Goal: Transaction & Acquisition: Book appointment/travel/reservation

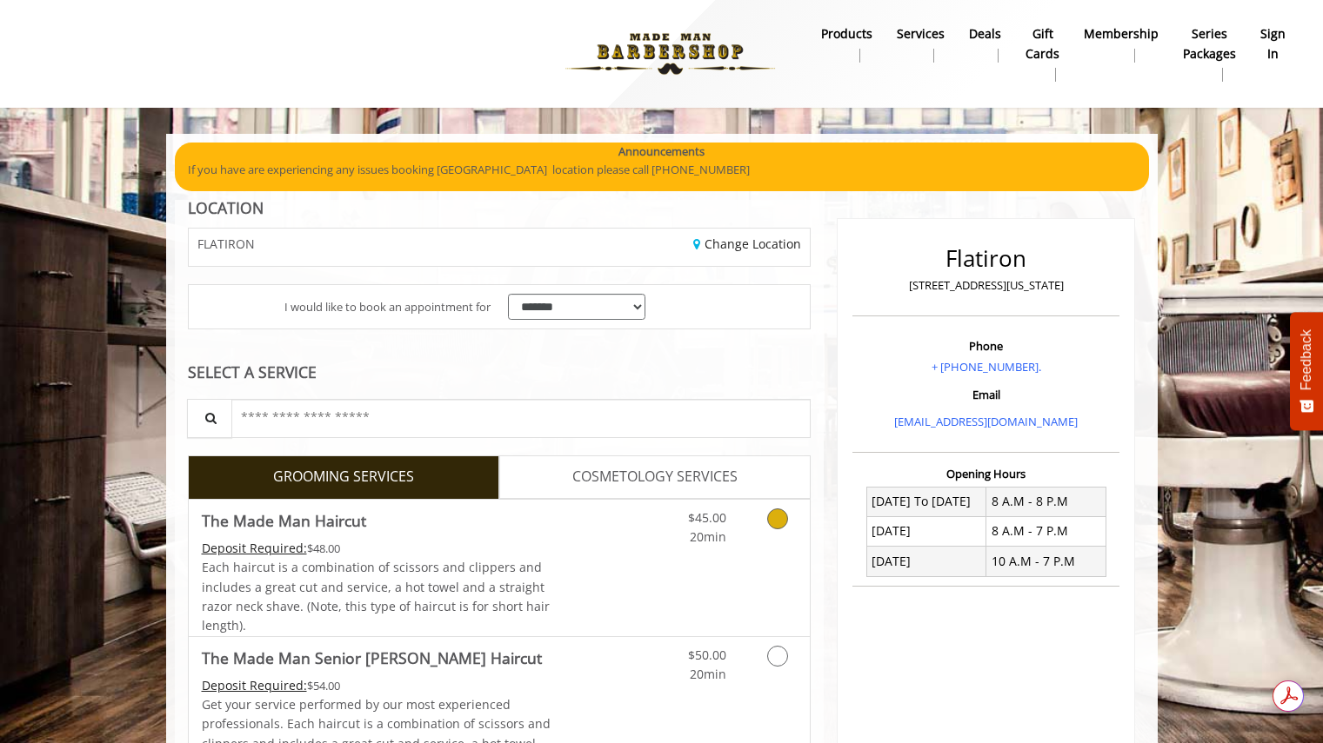
click at [549, 571] on div "Each haircut is a combination of scissors and clippers and includes a great cut…" at bounding box center [377, 597] width 350 height 78
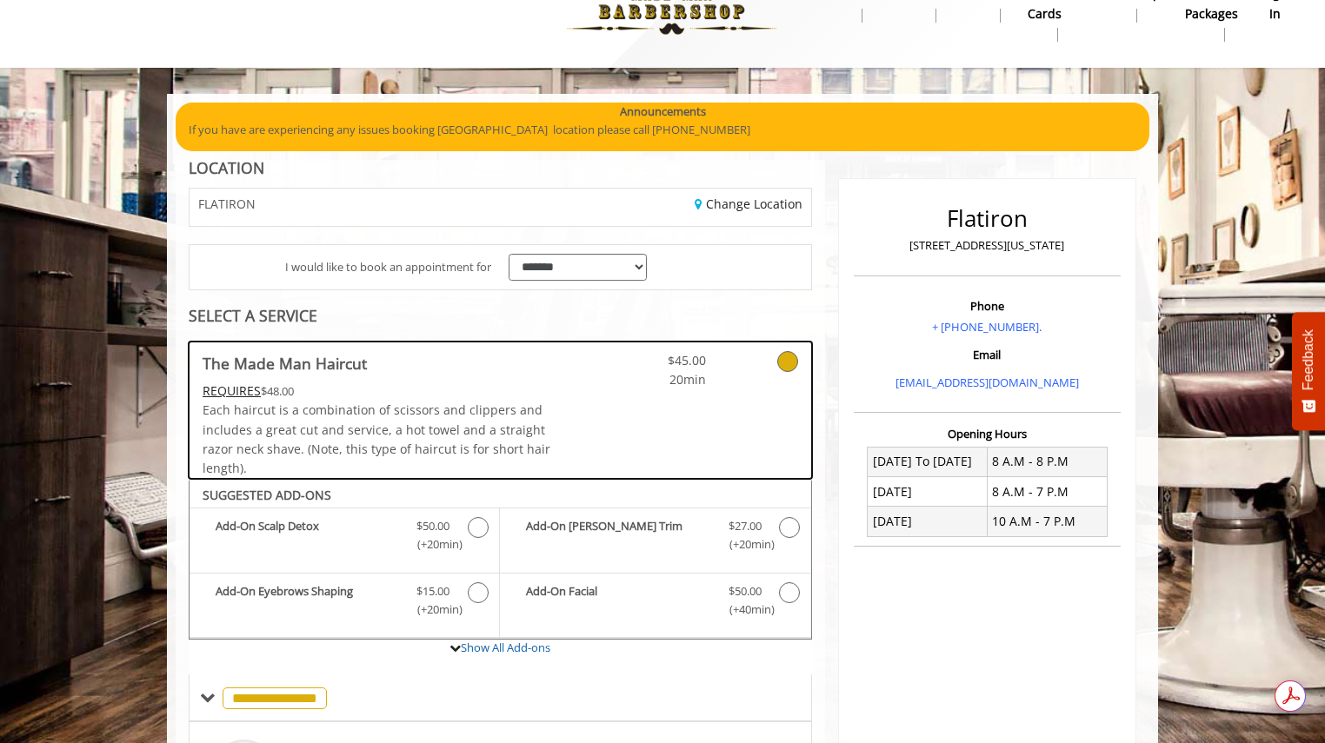
scroll to position [519, 0]
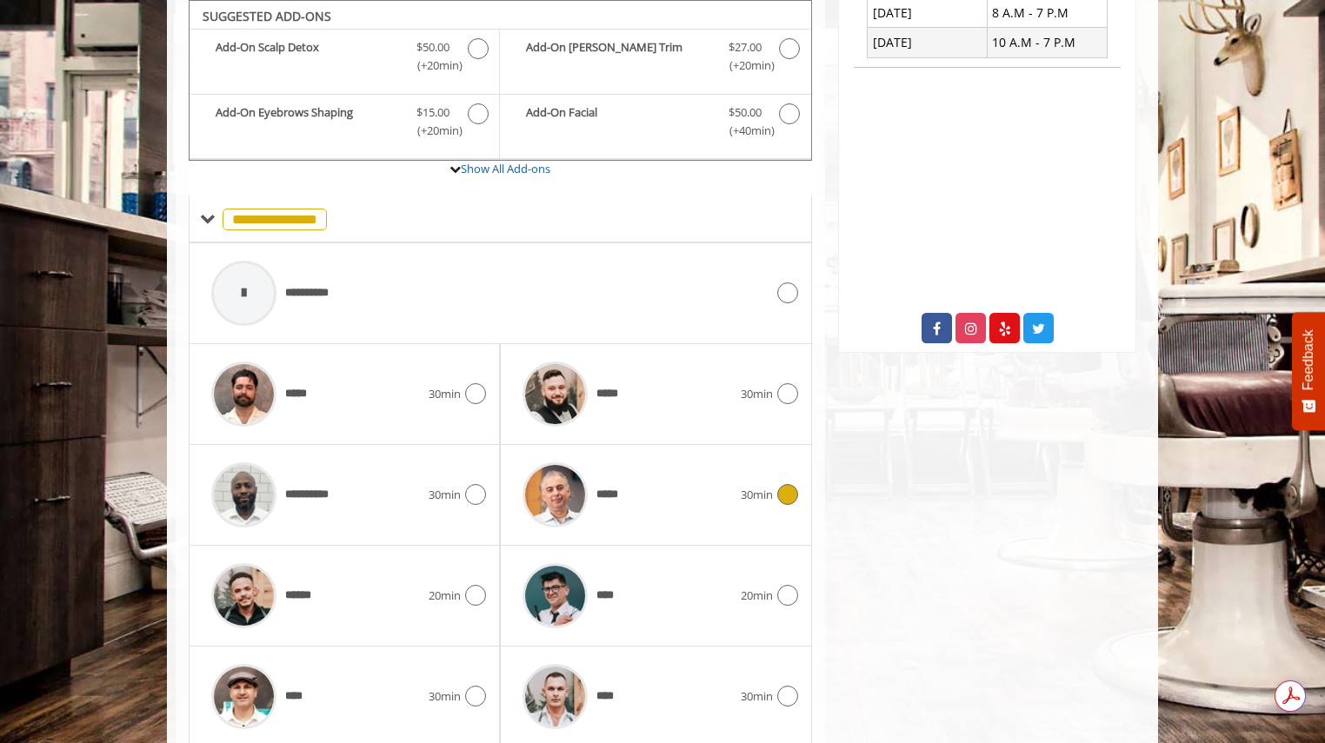
click at [603, 503] on span "*****" at bounding box center [610, 495] width 29 height 18
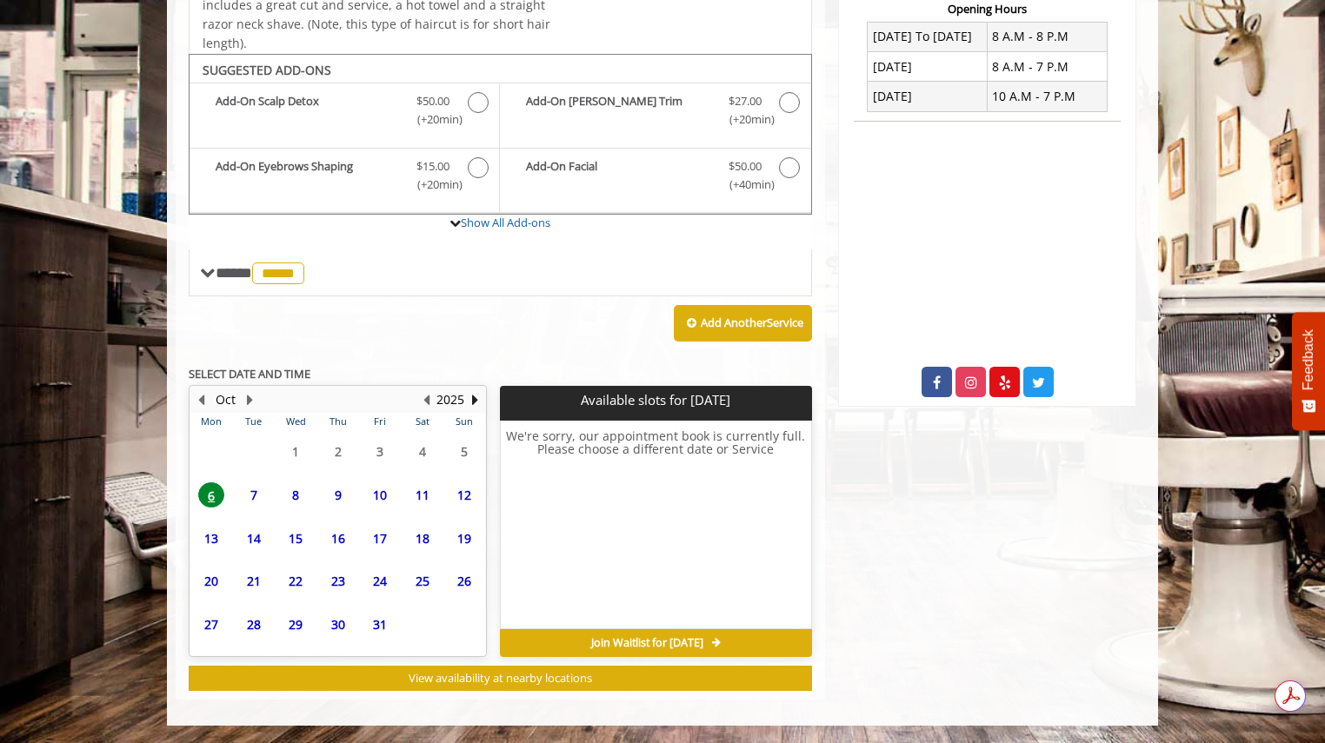
scroll to position [465, 0]
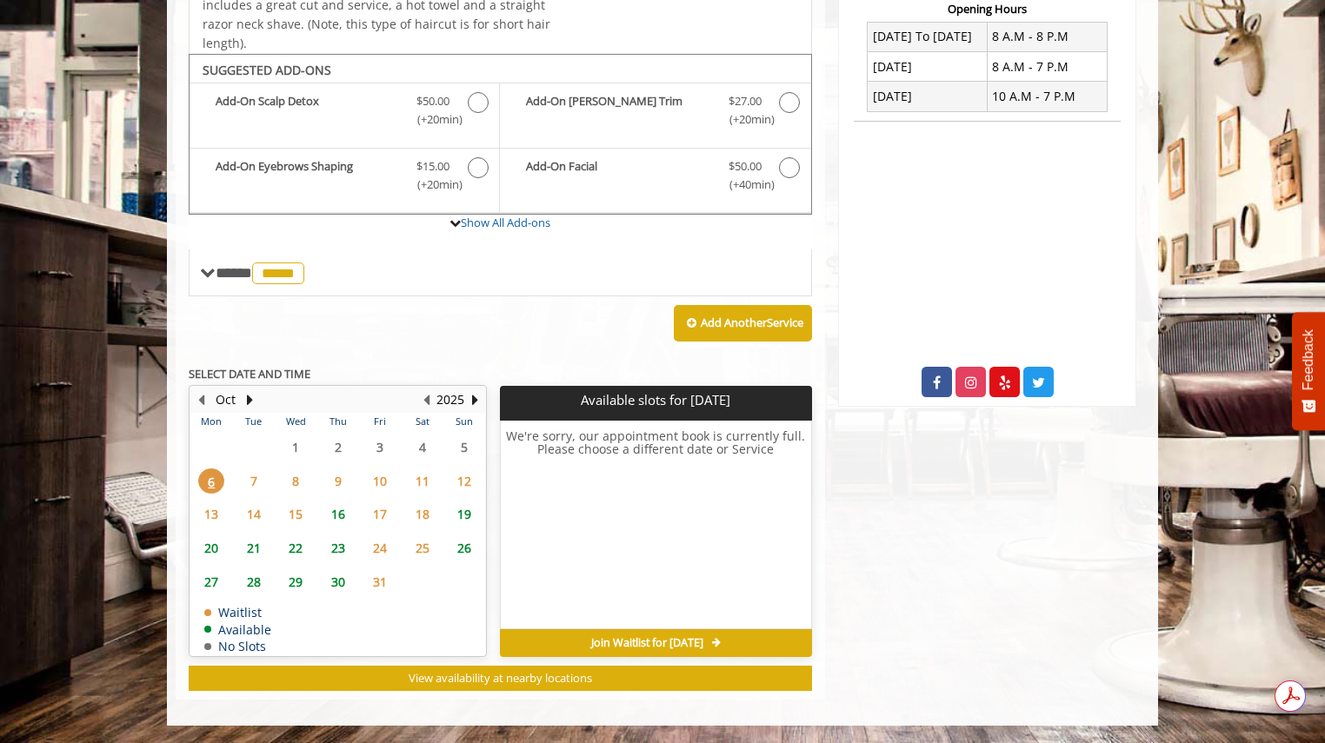
click at [295, 482] on span "8" at bounding box center [296, 481] width 26 height 25
click at [342, 470] on span "9" at bounding box center [338, 481] width 26 height 25
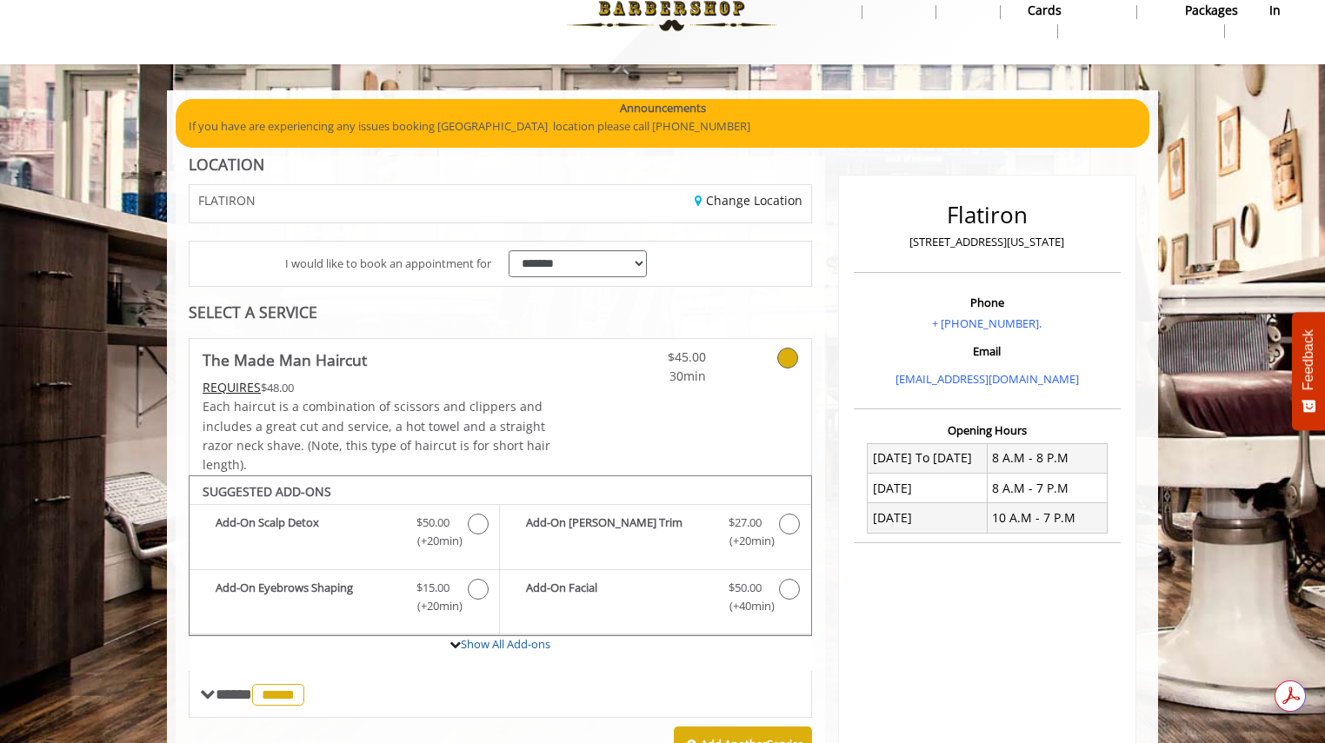
scroll to position [45, 0]
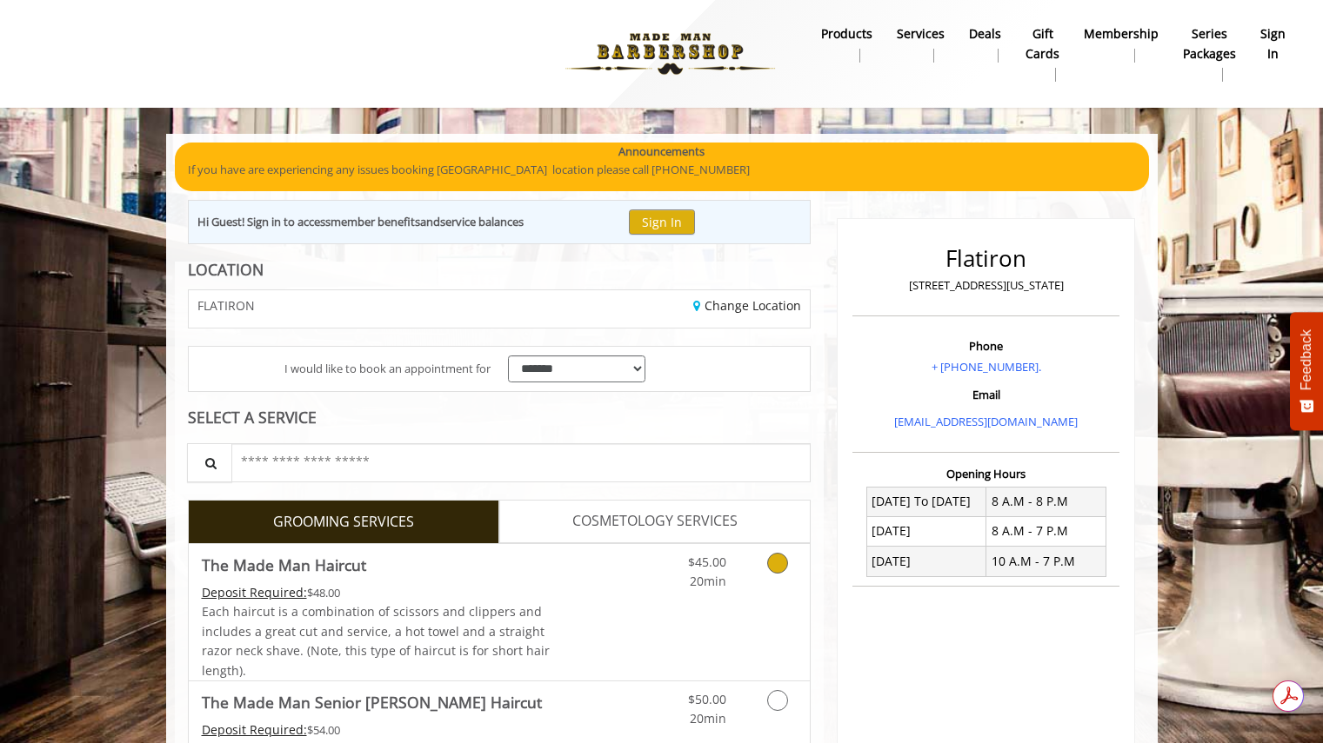
click at [414, 650] on span "Each haircut is a combination of scissors and clippers and includes a great cut…" at bounding box center [376, 640] width 348 height 75
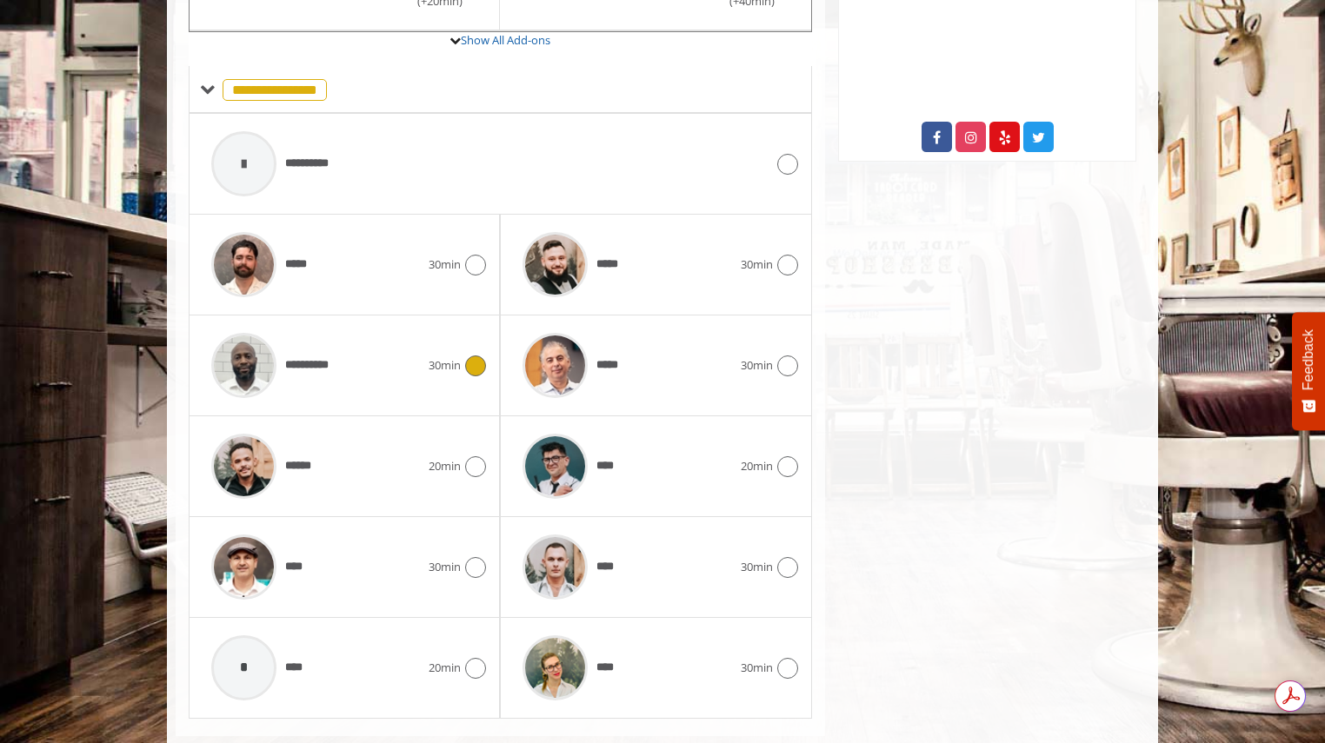
scroll to position [719, 0]
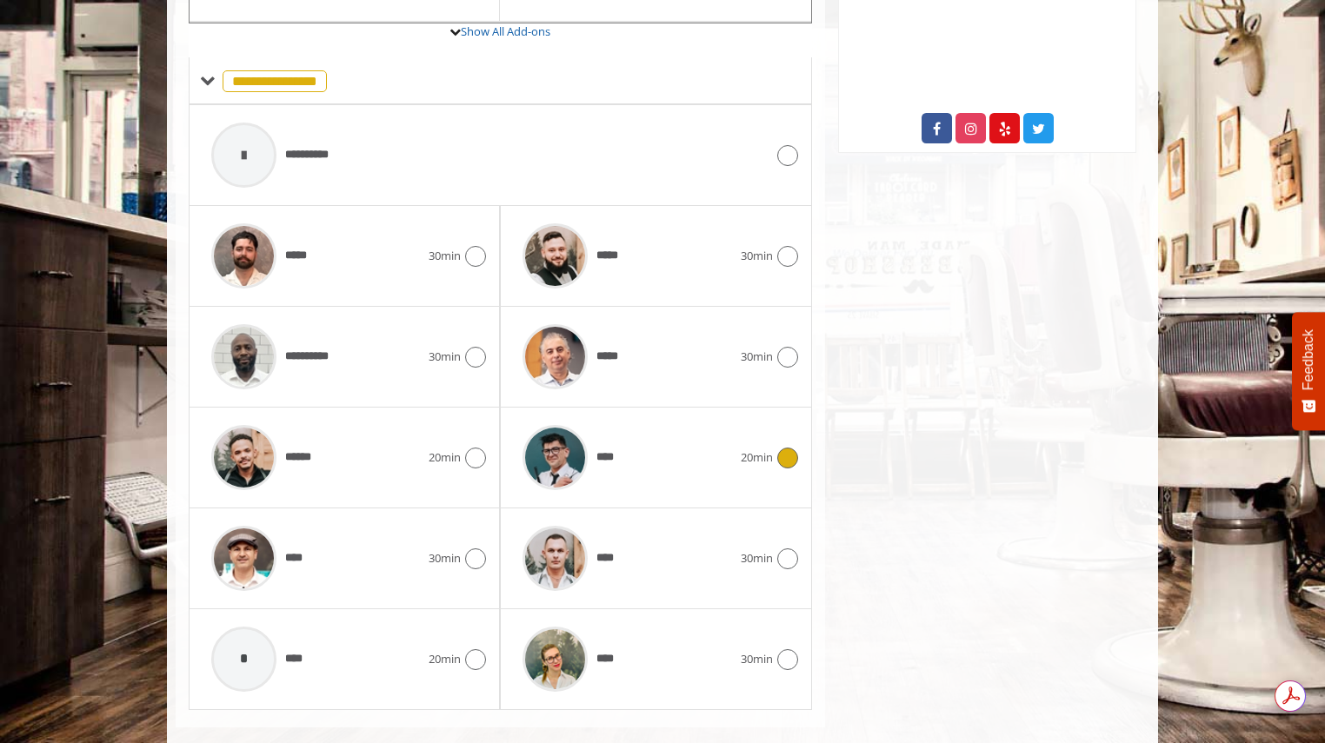
click at [612, 458] on span "****" at bounding box center [607, 458] width 22 height 18
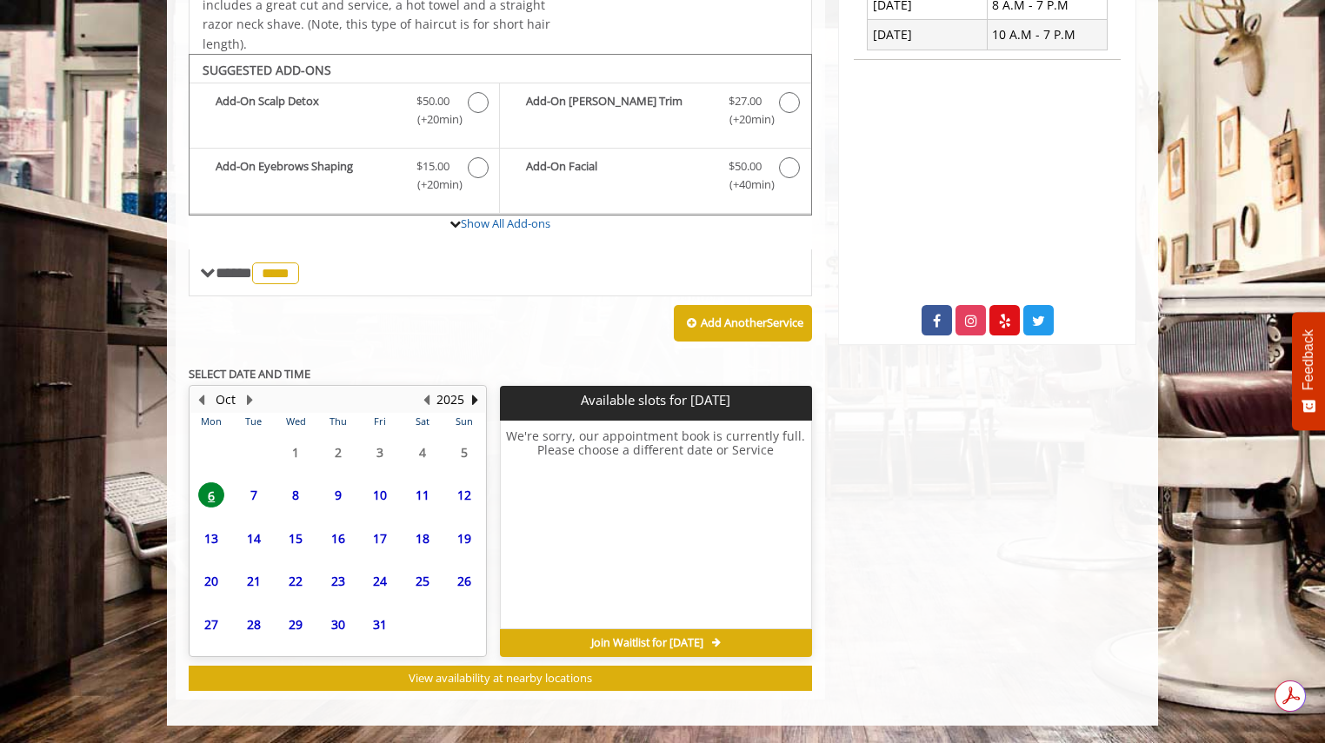
scroll to position [527, 0]
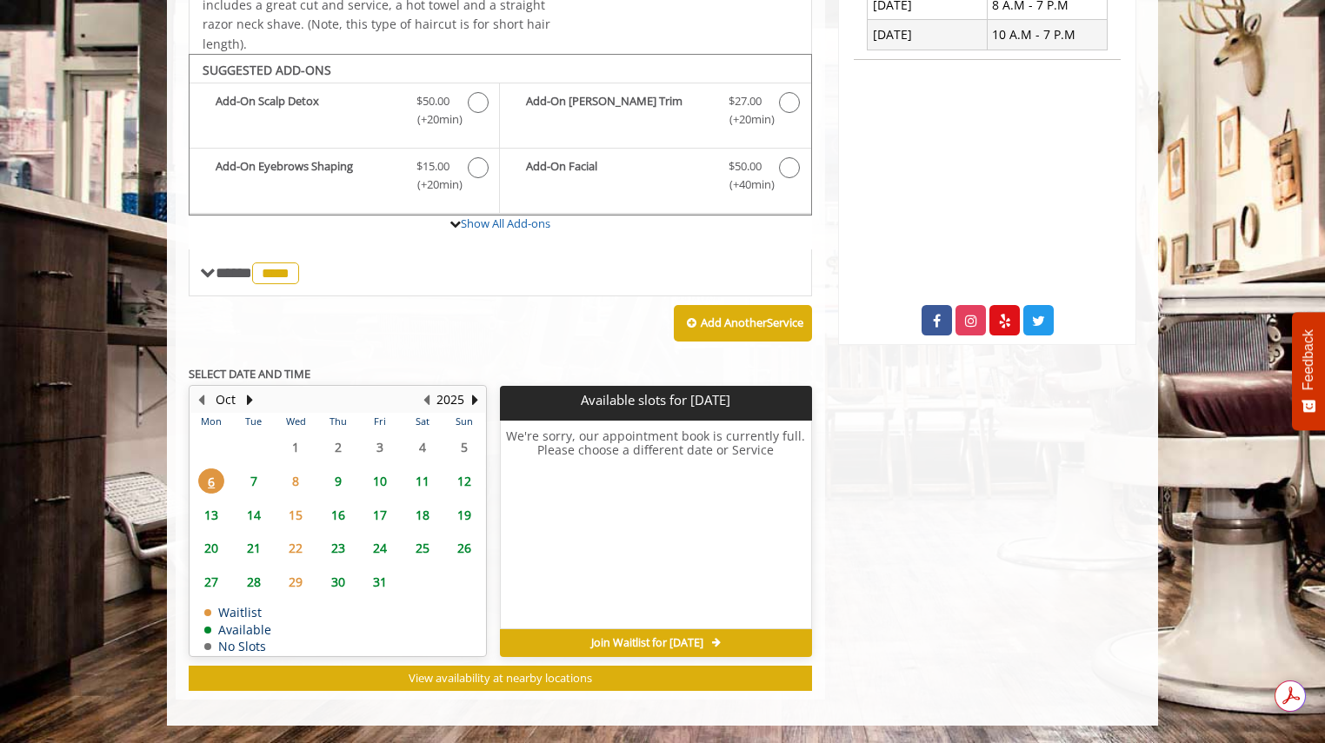
click at [336, 480] on span "9" at bounding box center [338, 481] width 26 height 25
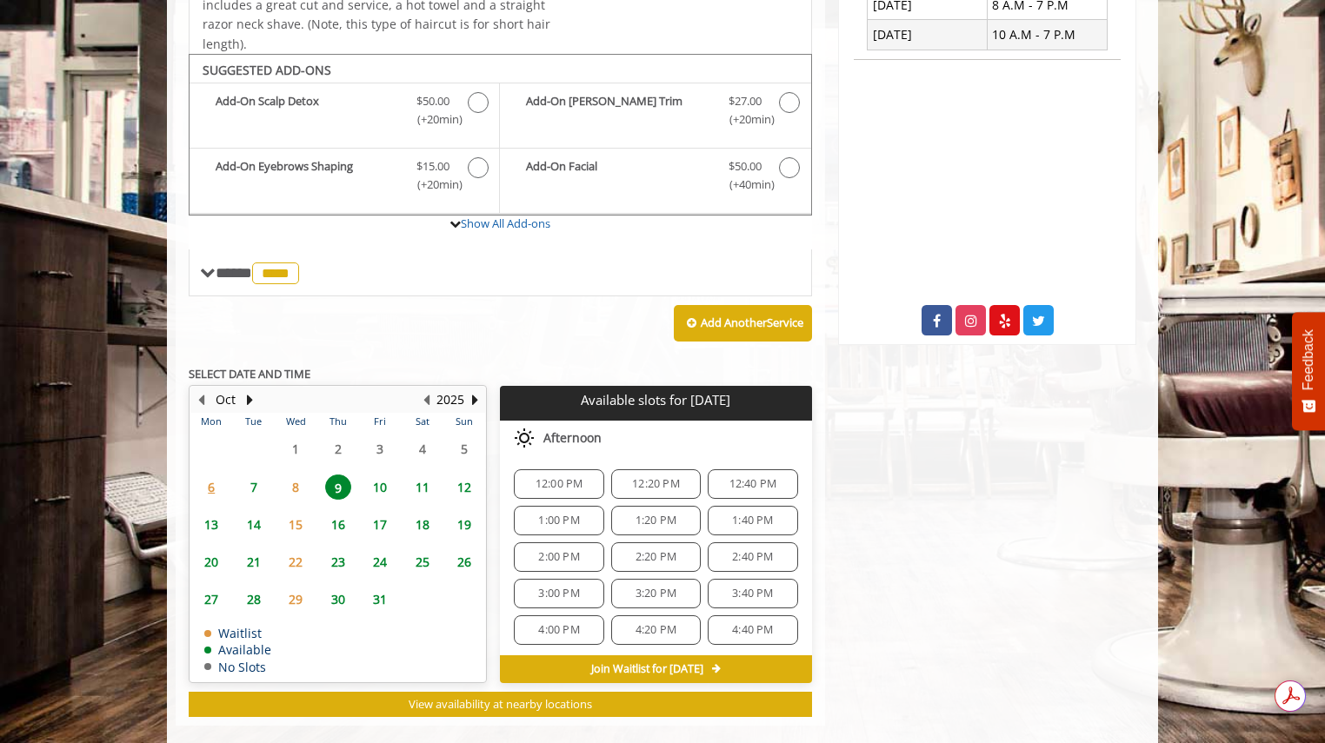
scroll to position [553, 0]
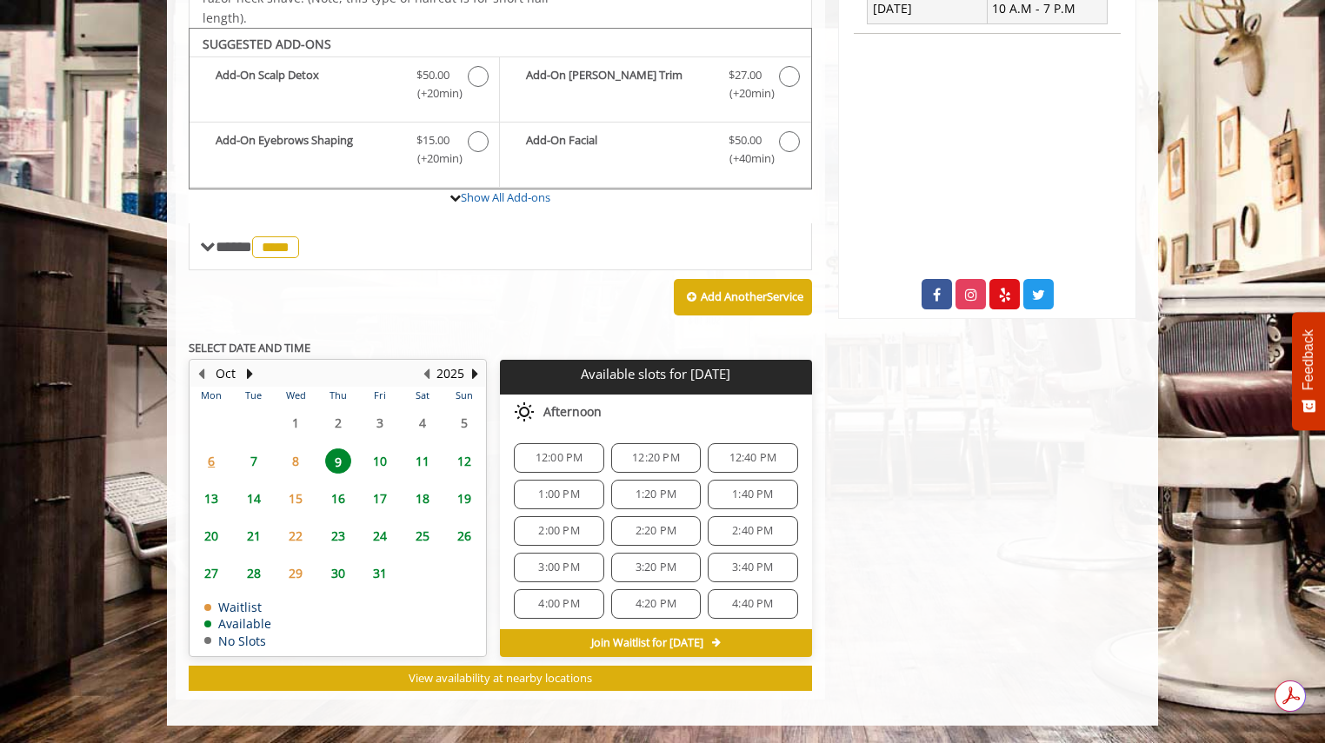
click at [251, 457] on span "7" at bounding box center [254, 461] width 26 height 25
click at [350, 461] on span "9" at bounding box center [338, 461] width 26 height 25
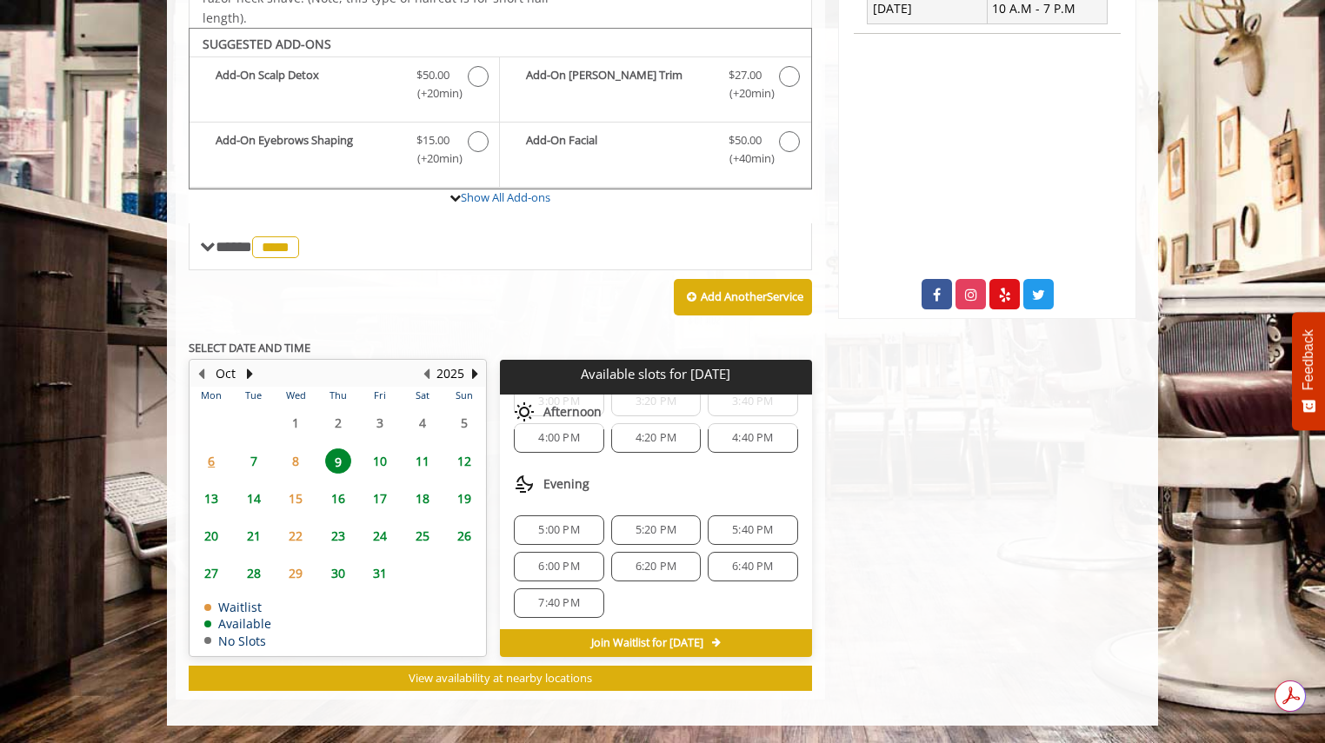
scroll to position [169, 0]
click at [662, 557] on span "6:20 PM" at bounding box center [656, 564] width 41 height 14
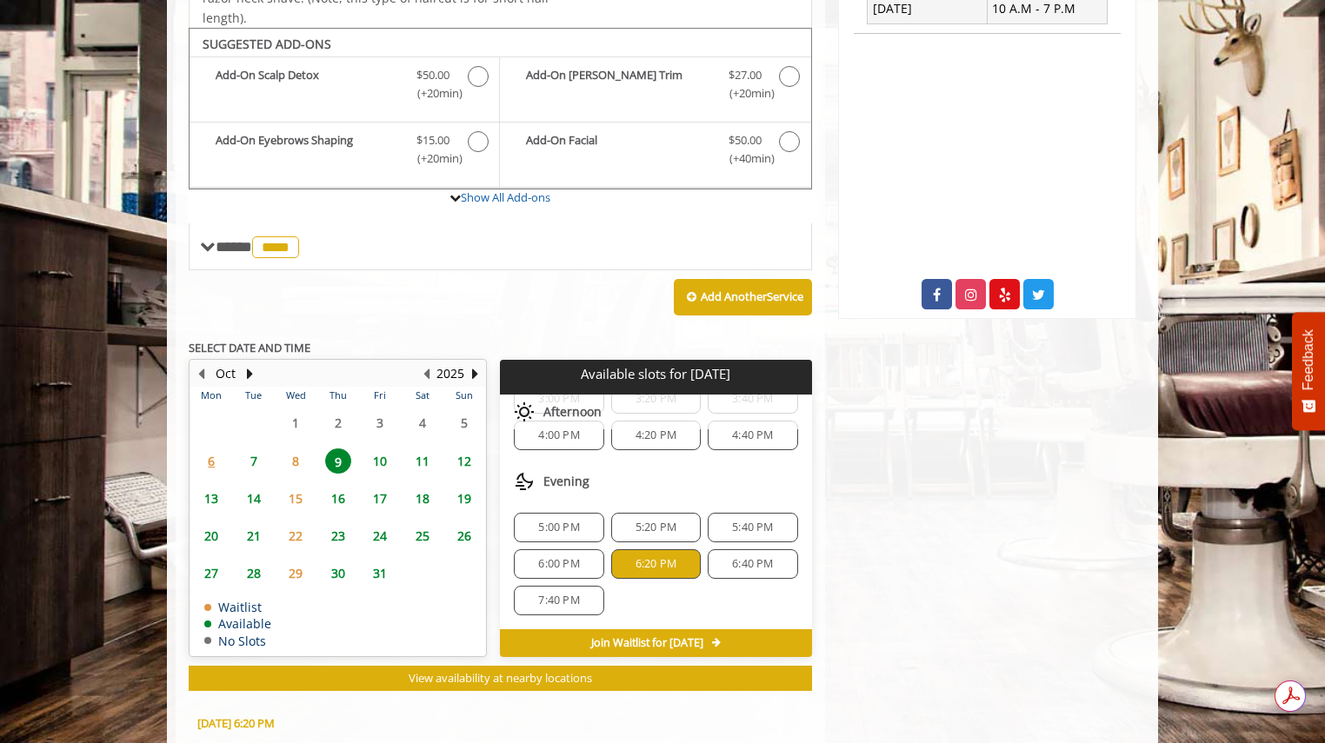
scroll to position [867, 0]
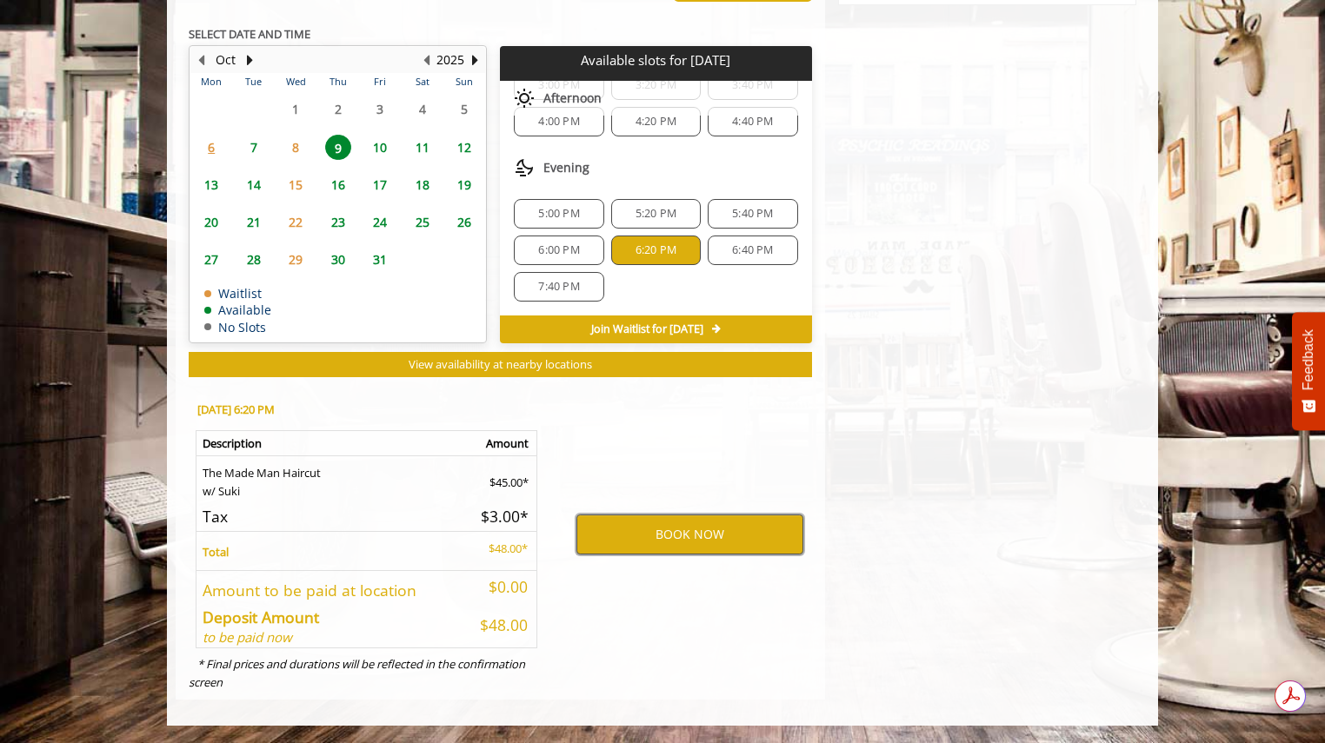
click at [660, 534] on button "BOOK NOW" at bounding box center [689, 535] width 227 height 40
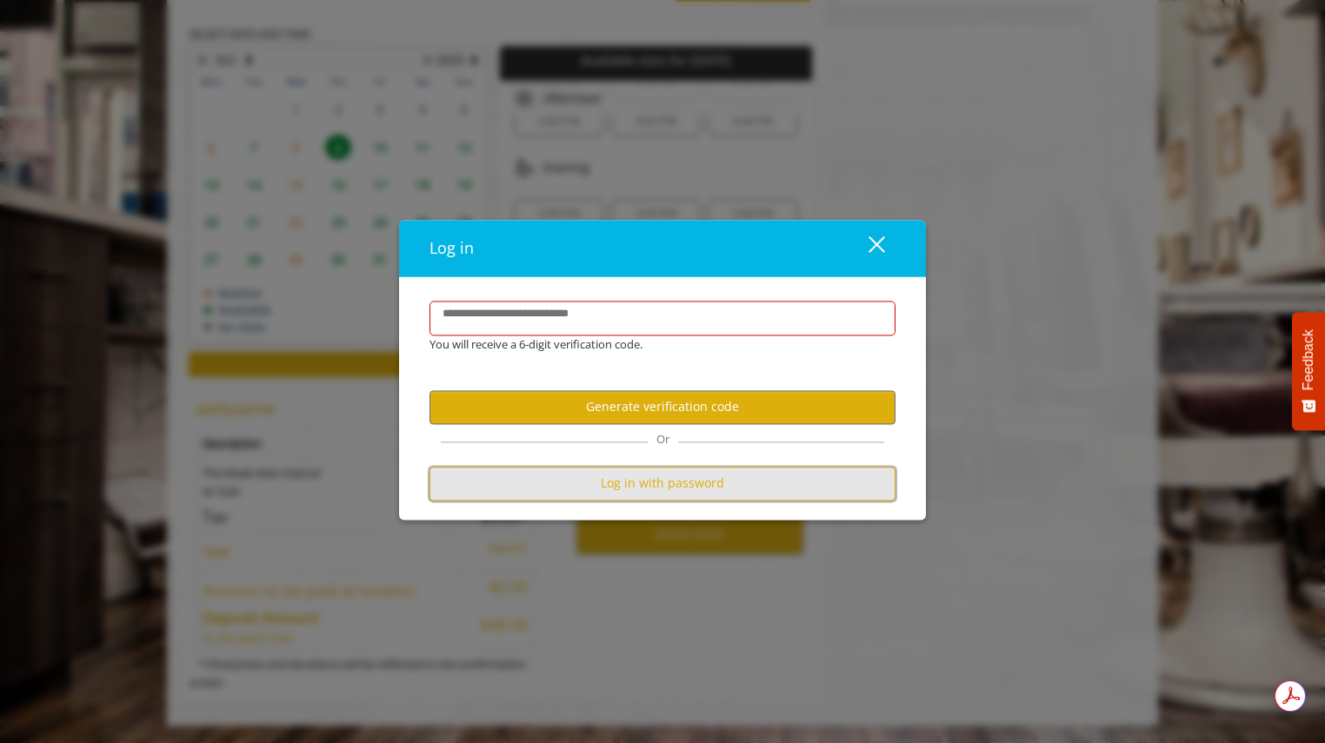
click at [650, 490] on button "Log in with password" at bounding box center [663, 484] width 466 height 34
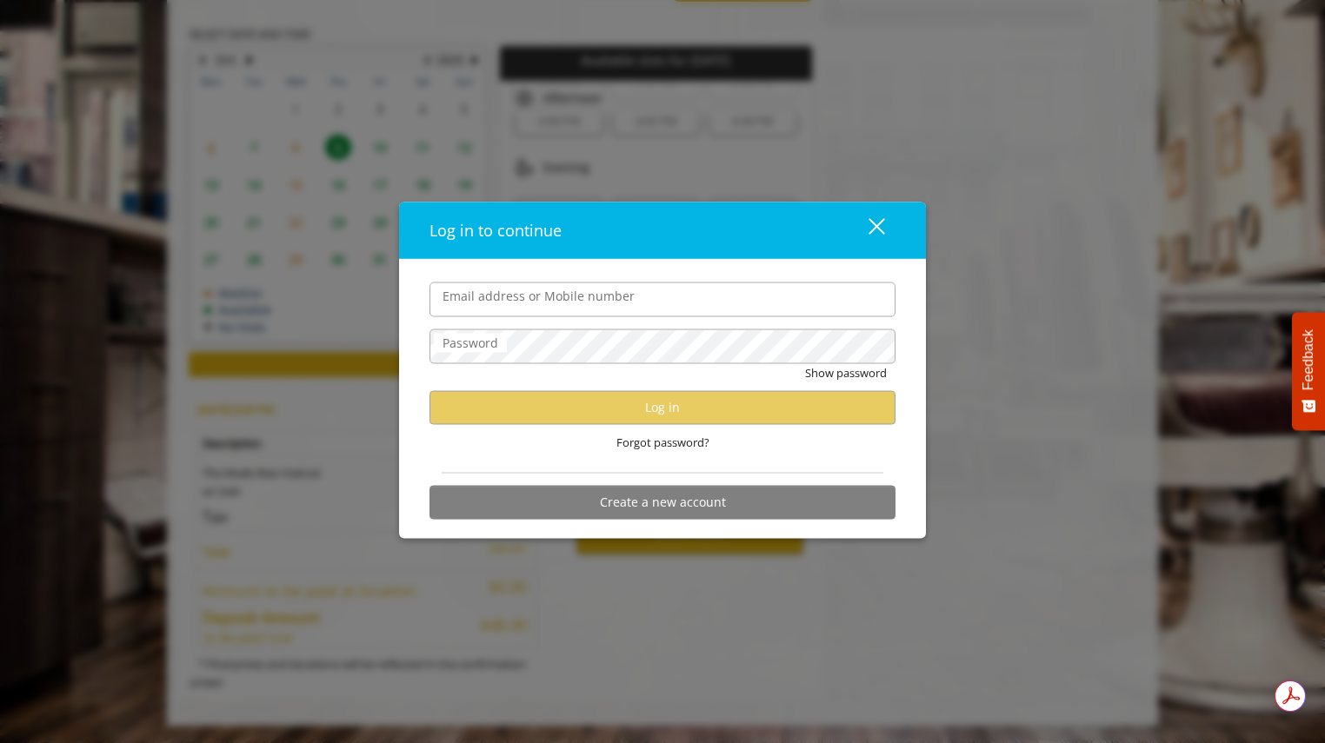
type input "**********"
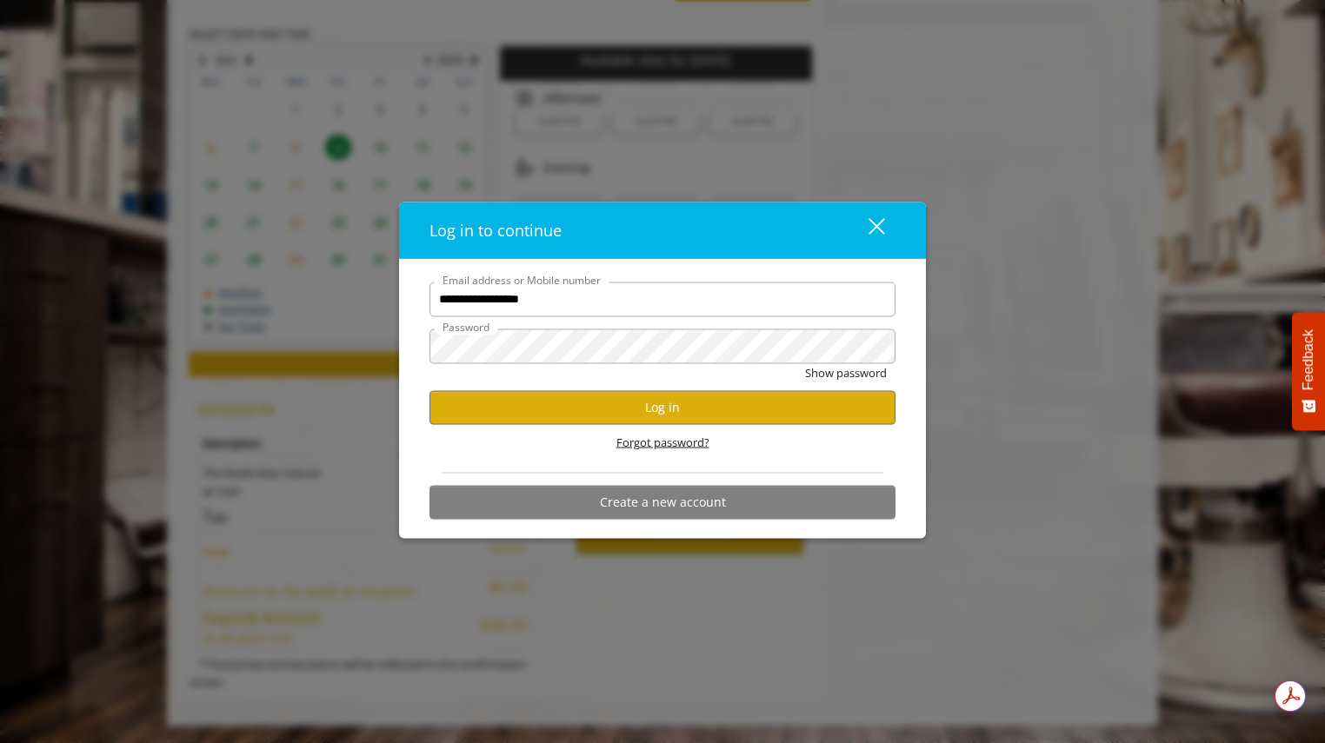
scroll to position [0, 0]
click at [609, 403] on button "Log in" at bounding box center [663, 407] width 466 height 34
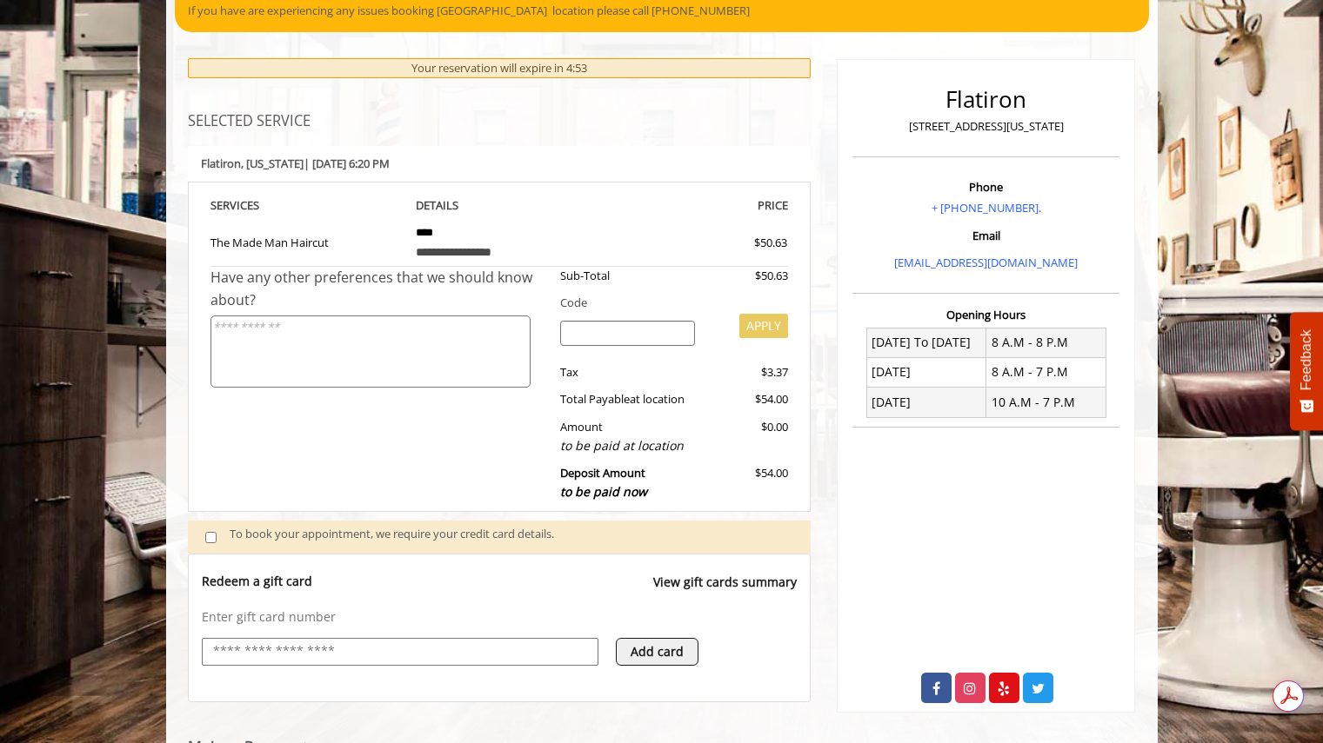
scroll to position [447, 0]
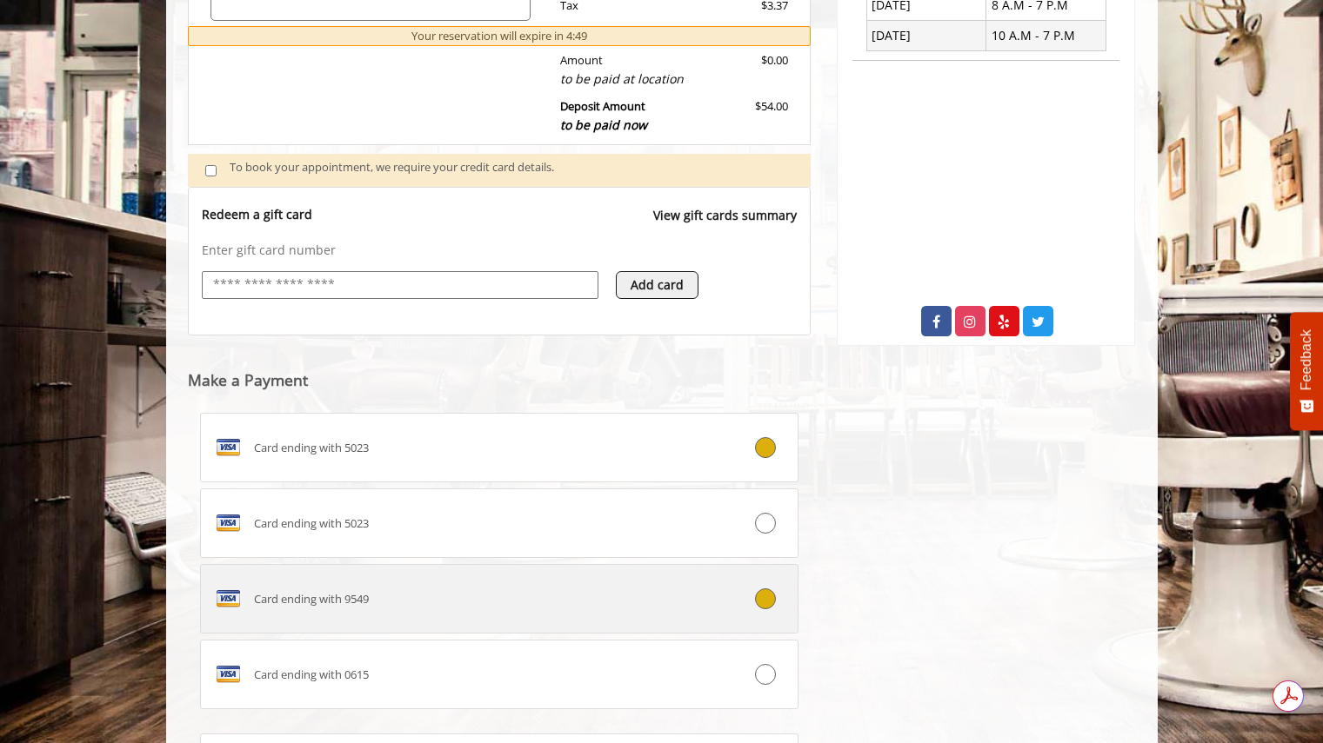
click at [768, 601] on icon at bounding box center [765, 599] width 21 height 21
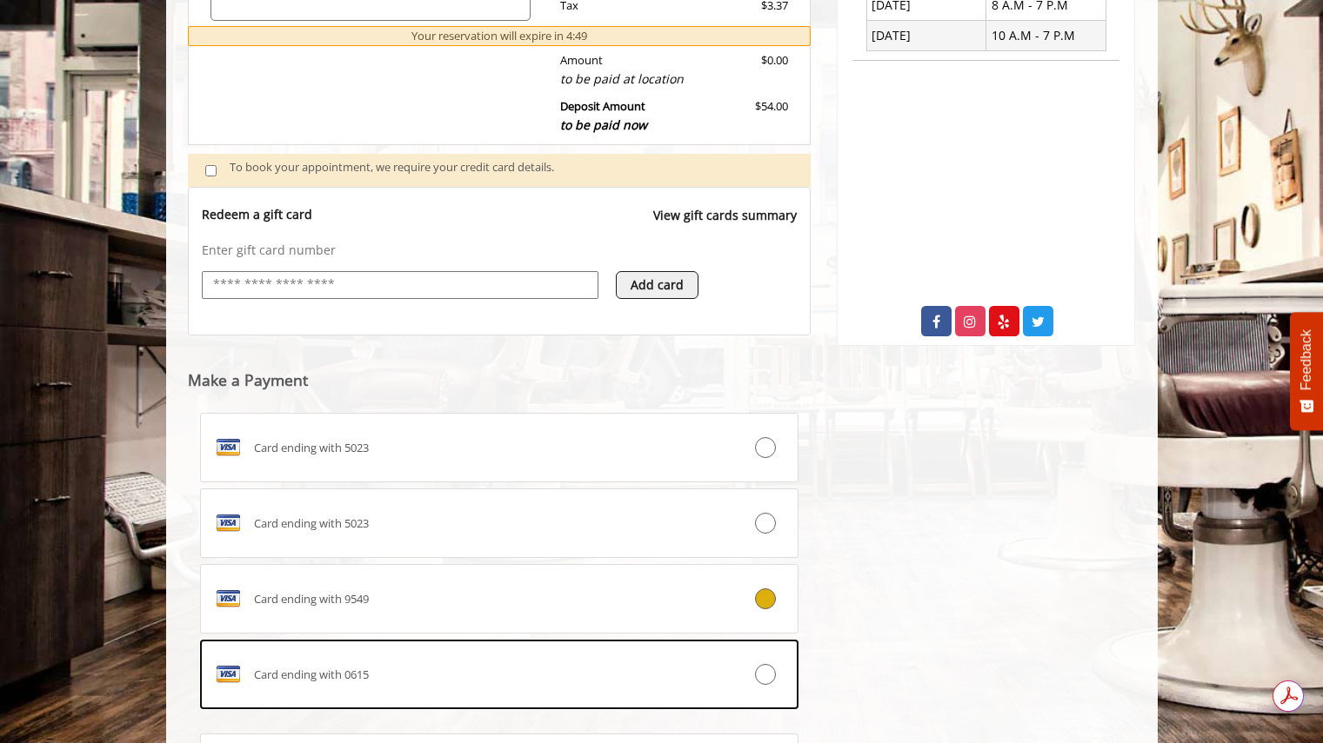
scroll to position [713, 0]
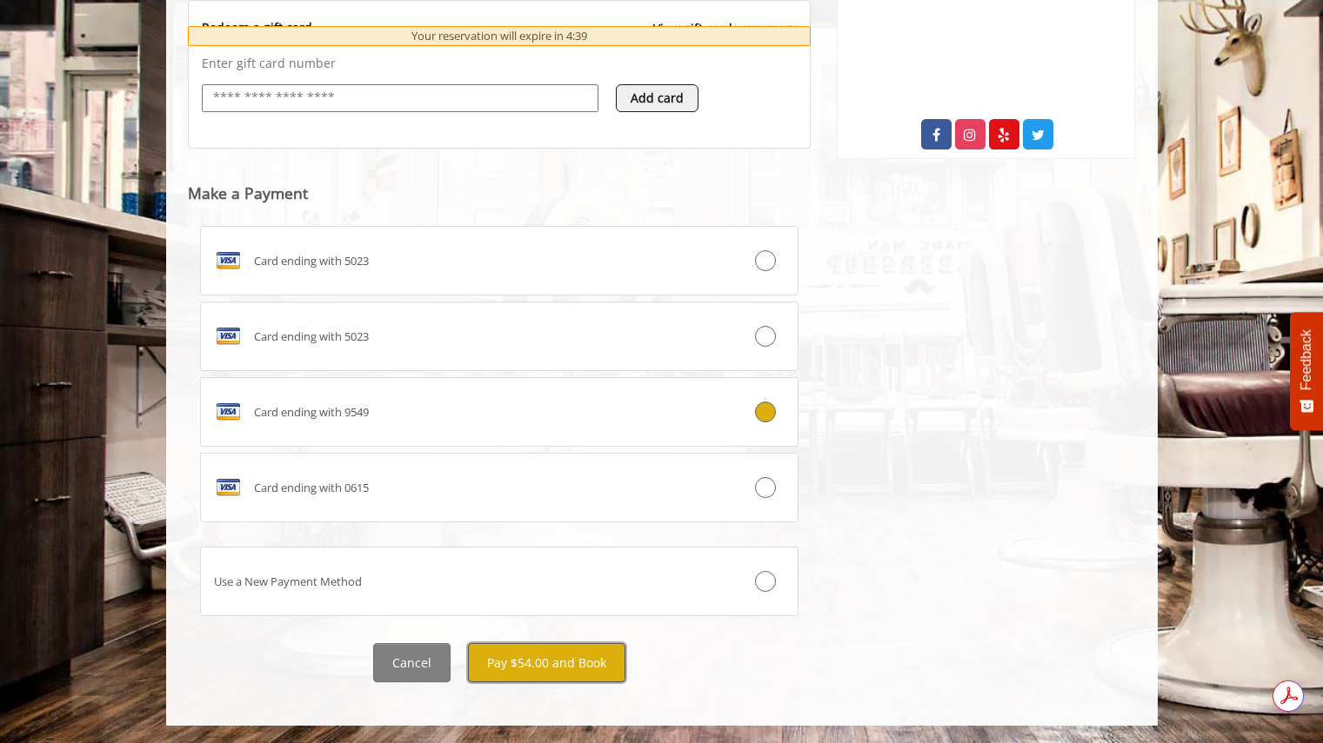
click at [574, 658] on button "Pay $54.00 and Book" at bounding box center [546, 662] width 157 height 39
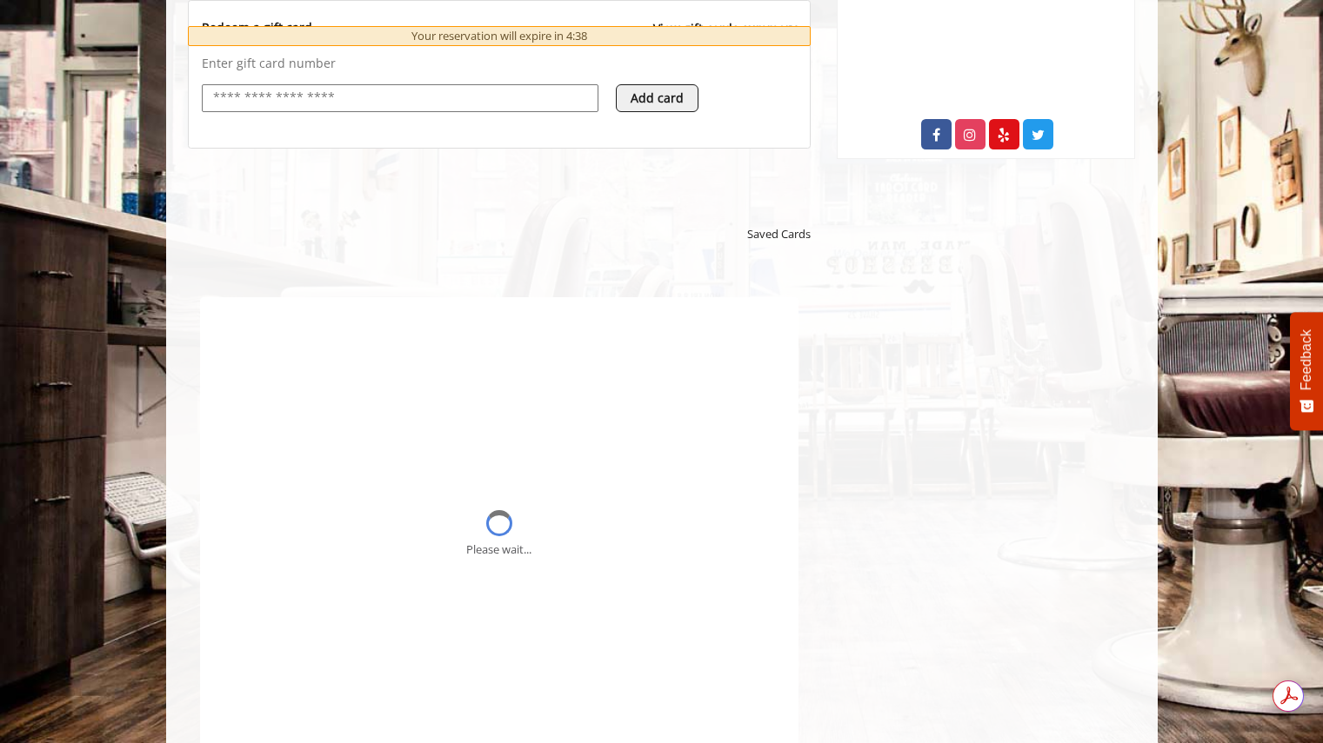
scroll to position [0, 0]
